Goal: Feedback & Contribution: Leave review/rating

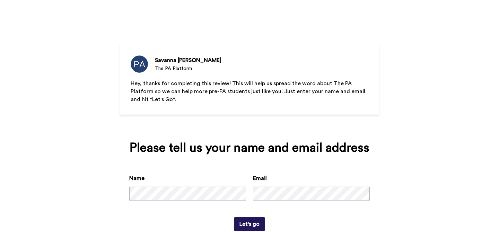
scroll to position [18, 0]
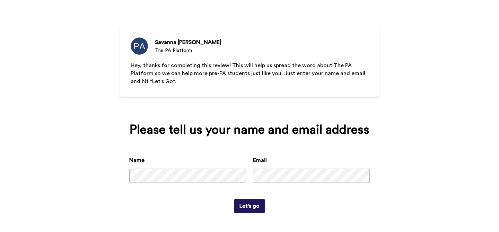
click at [247, 209] on button "Let's go" at bounding box center [249, 206] width 31 height 14
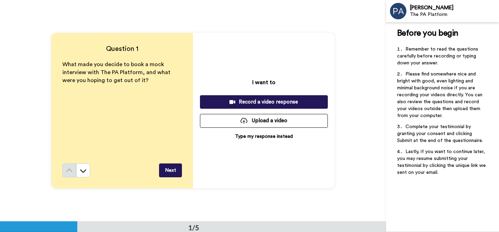
click at [248, 105] on div "Record a video response" at bounding box center [263, 101] width 117 height 7
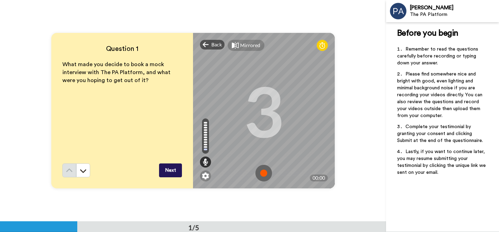
click at [261, 171] on img at bounding box center [263, 173] width 17 height 17
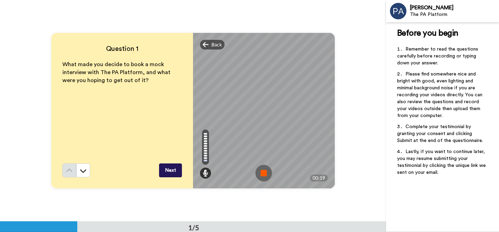
click at [263, 178] on img at bounding box center [263, 173] width 17 height 17
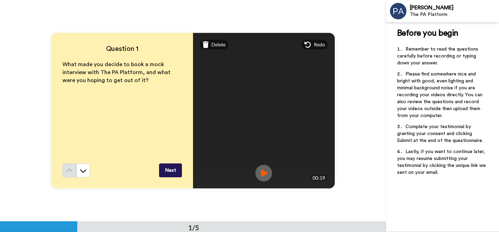
click at [266, 175] on img at bounding box center [263, 173] width 17 height 17
click at [174, 166] on button "Next" at bounding box center [170, 170] width 23 height 14
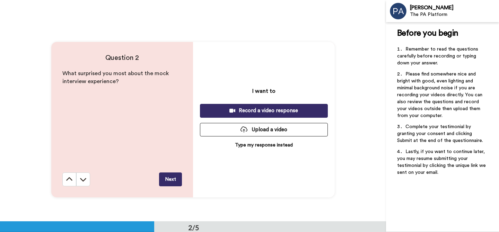
scroll to position [222, 0]
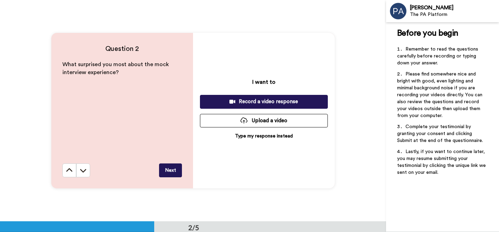
click at [243, 103] on div "Record a video response" at bounding box center [263, 101] width 117 height 7
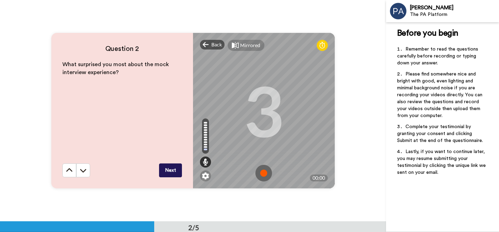
click at [267, 173] on img at bounding box center [263, 173] width 17 height 17
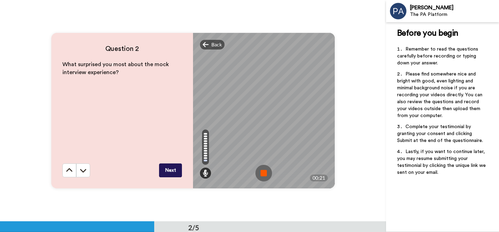
click at [264, 179] on img at bounding box center [263, 173] width 17 height 17
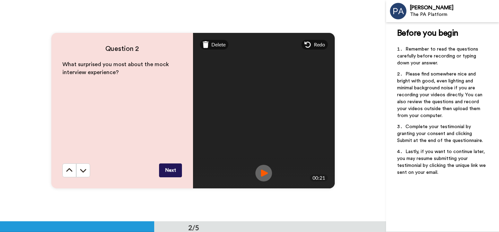
click at [167, 174] on button "Next" at bounding box center [170, 170] width 23 height 14
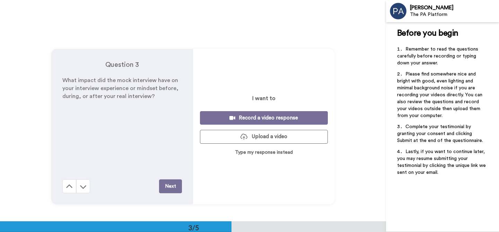
scroll to position [443, 0]
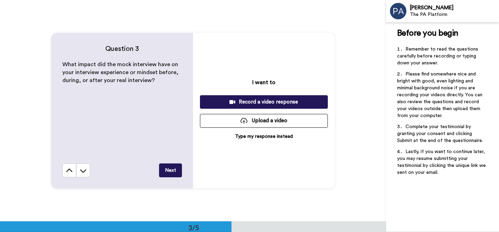
click at [125, 68] on p "What impact did the mock interview have on your interview experience or mindset…" at bounding box center [121, 73] width 119 height 24
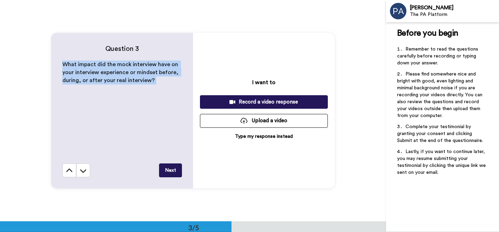
click at [125, 68] on p "What impact did the mock interview have on your interview experience or mindset…" at bounding box center [121, 73] width 119 height 24
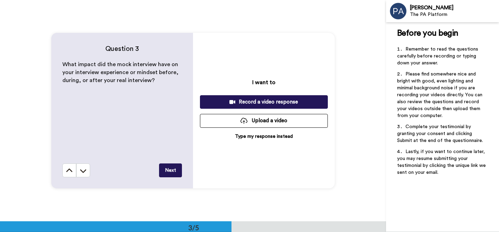
click at [147, 91] on div "What impact did the mock interview have on your interview experience or mindset…" at bounding box center [121, 112] width 119 height 103
click at [240, 104] on div "Record a video response" at bounding box center [263, 101] width 117 height 7
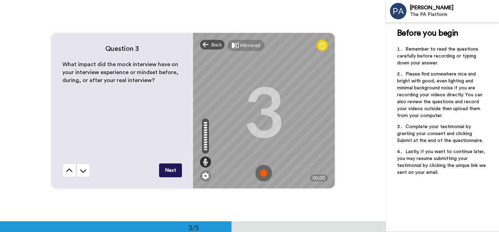
click at [265, 169] on img at bounding box center [263, 173] width 17 height 17
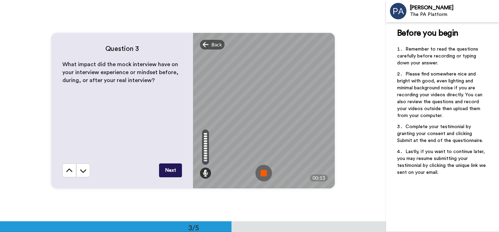
click at [267, 174] on img at bounding box center [263, 173] width 17 height 17
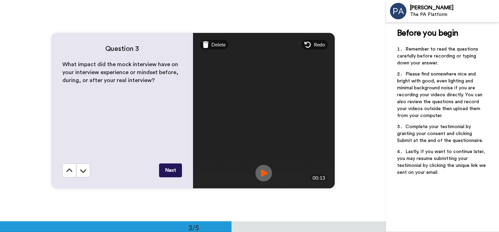
click at [263, 179] on img at bounding box center [263, 173] width 17 height 17
click at [175, 170] on button "Next" at bounding box center [170, 170] width 23 height 14
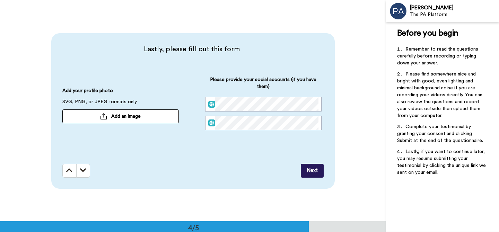
scroll to position [665, 0]
click at [143, 114] on button "Add an image" at bounding box center [120, 116] width 116 height 14
click at [314, 169] on button "Next" at bounding box center [312, 170] width 23 height 14
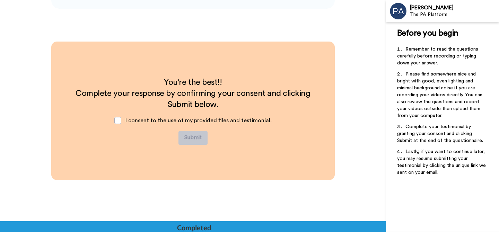
scroll to position [845, 0]
click at [213, 123] on span "I consent to the use of my provided files and testimonial." at bounding box center [198, 120] width 146 height 6
click at [118, 117] on span at bounding box center [117, 120] width 7 height 7
click at [198, 139] on button "Submit" at bounding box center [192, 138] width 29 height 14
